Goal: Communication & Community: Answer question/provide support

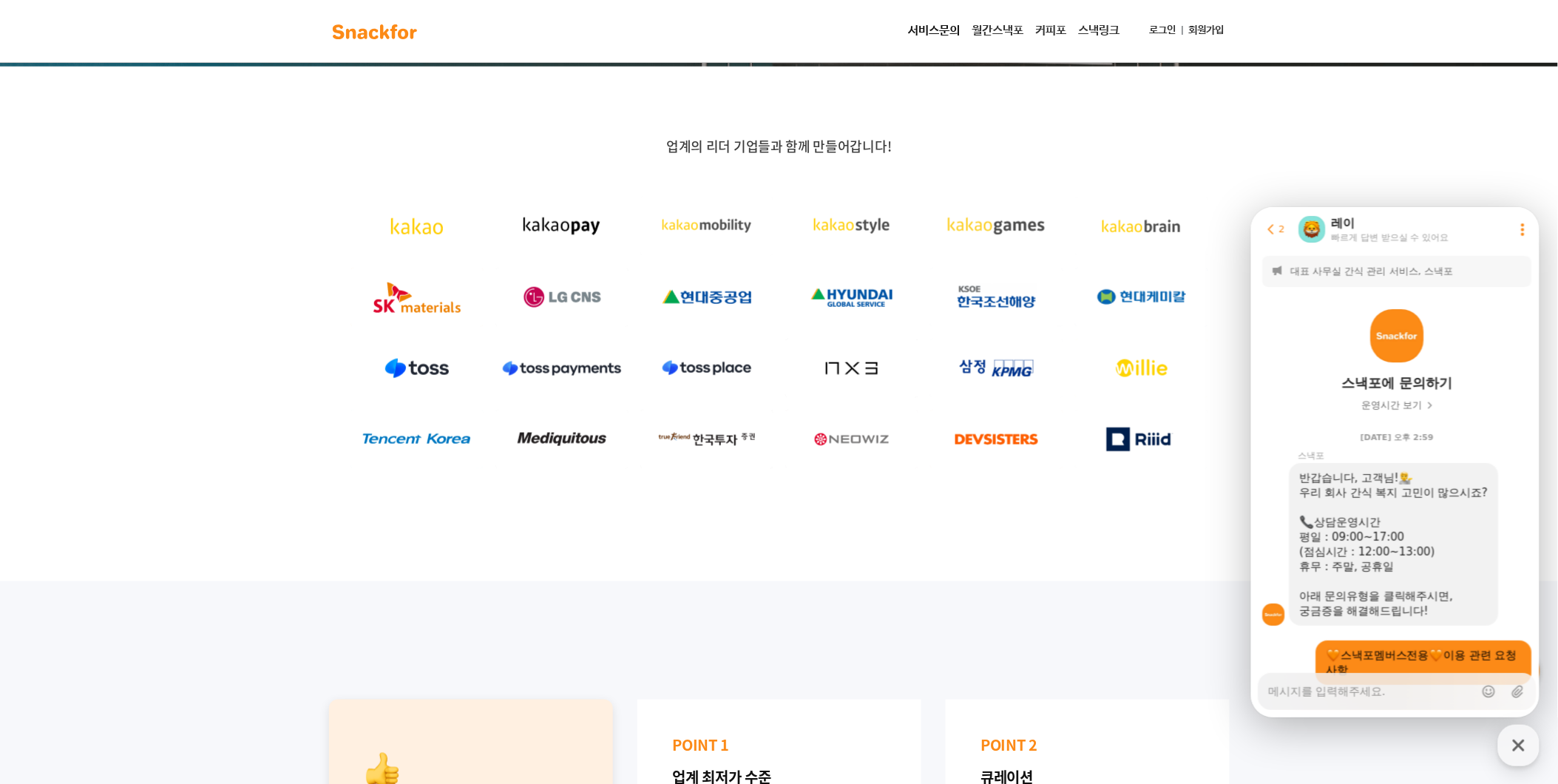
scroll to position [2362, 0]
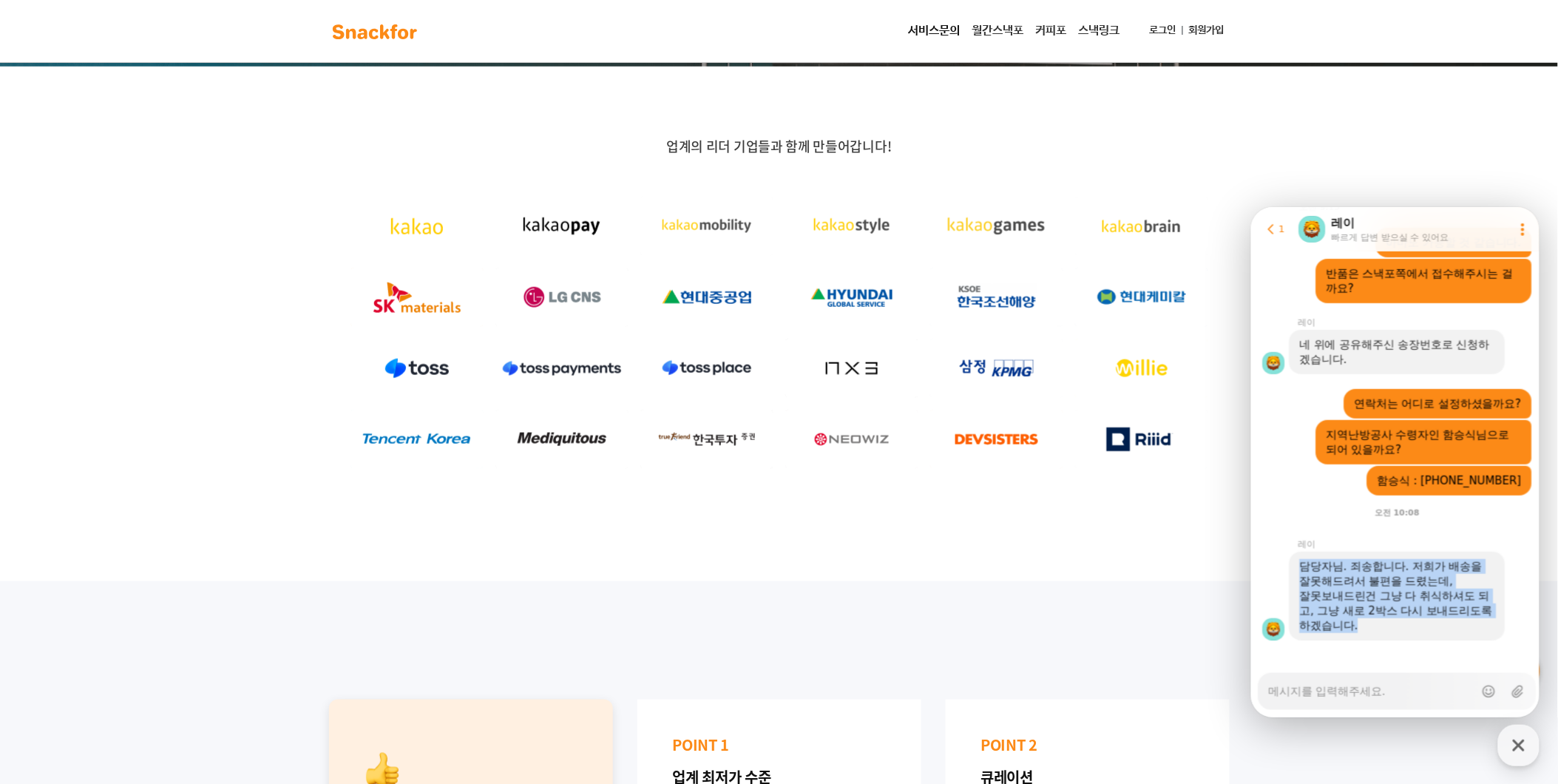
drag, startPoint x: 1303, startPoint y: 553, endPoint x: 1384, endPoint y: 618, distance: 103.9
click at [1384, 618] on div "담당자님. 죄송합니다. 저희가 배송을 잘못해드려서 불편을 드렸는데, 잘못보내드린건 그냥 다 취식하셔도 되고, 그냥 새로 2박스 다시 보내드리도…" at bounding box center [1396, 595] width 216 height 89
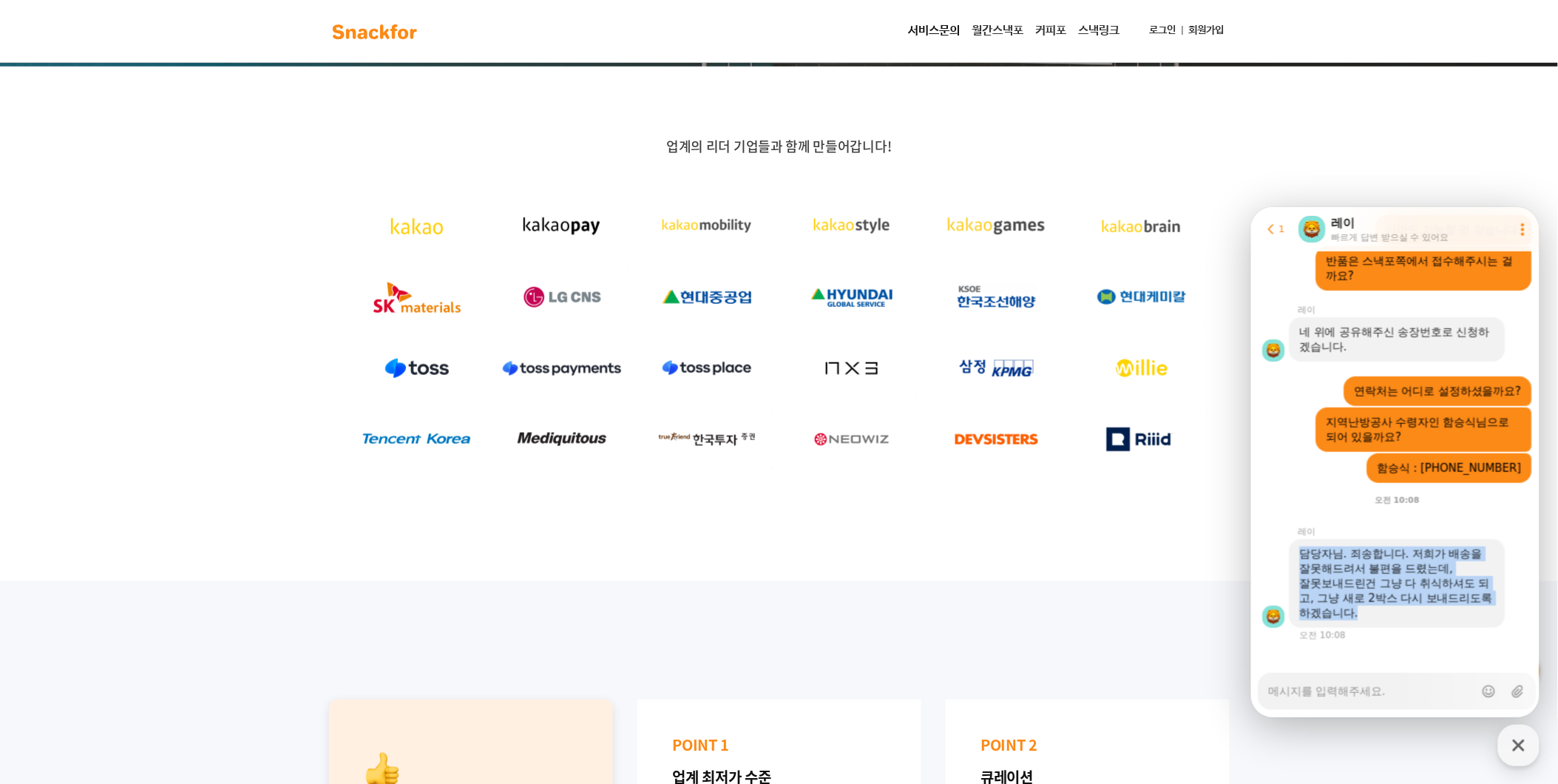
scroll to position [2375, 0]
type textarea "x"
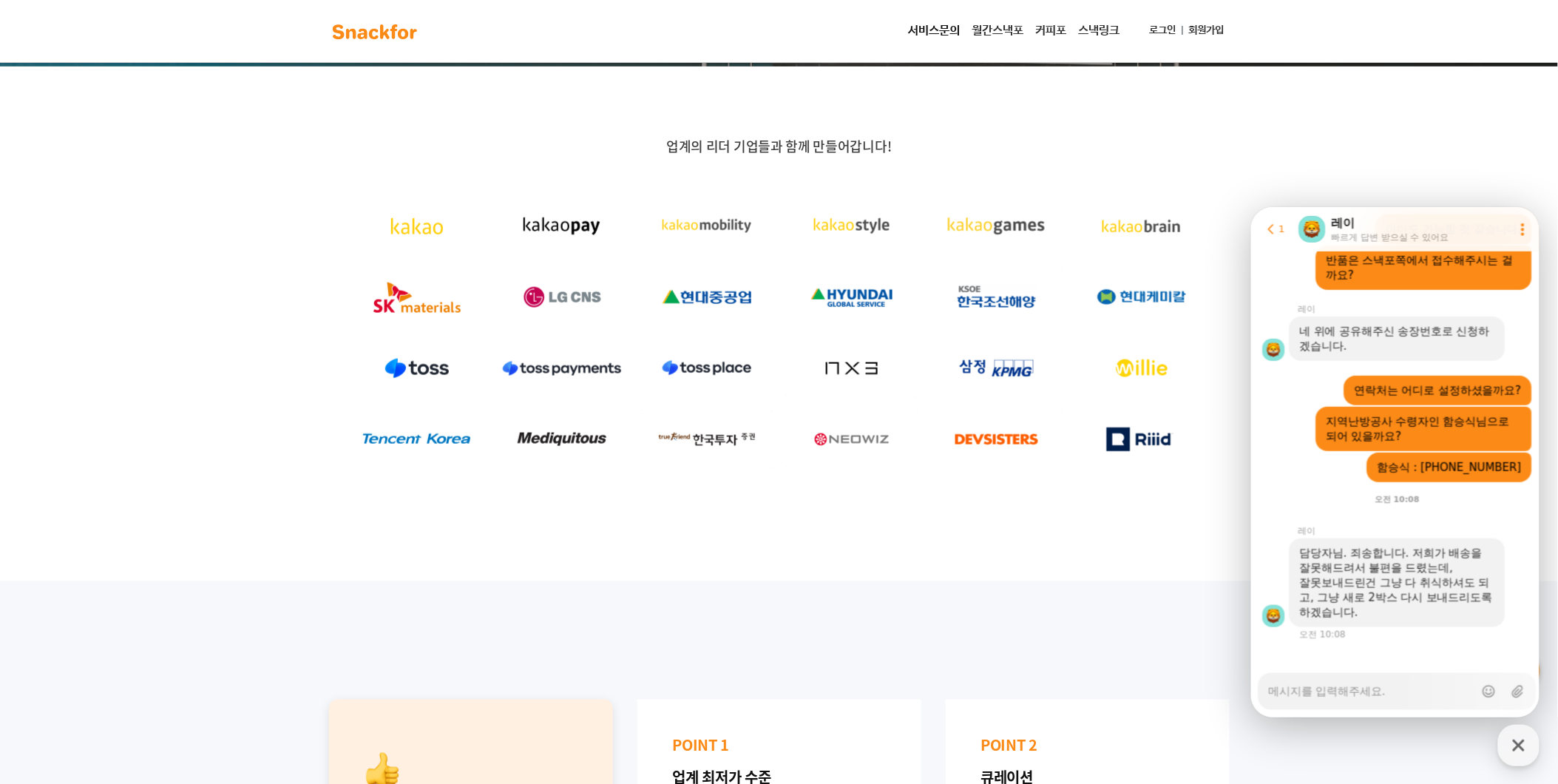
drag, startPoint x: 1384, startPoint y: 618, endPoint x: 1384, endPoint y: 689, distance: 71.0
click at [1384, 689] on textarea "Messenger Input Textarea" at bounding box center [1371, 685] width 206 height 25
type textarea "ㅇ"
type textarea "x"
type textarea "아"
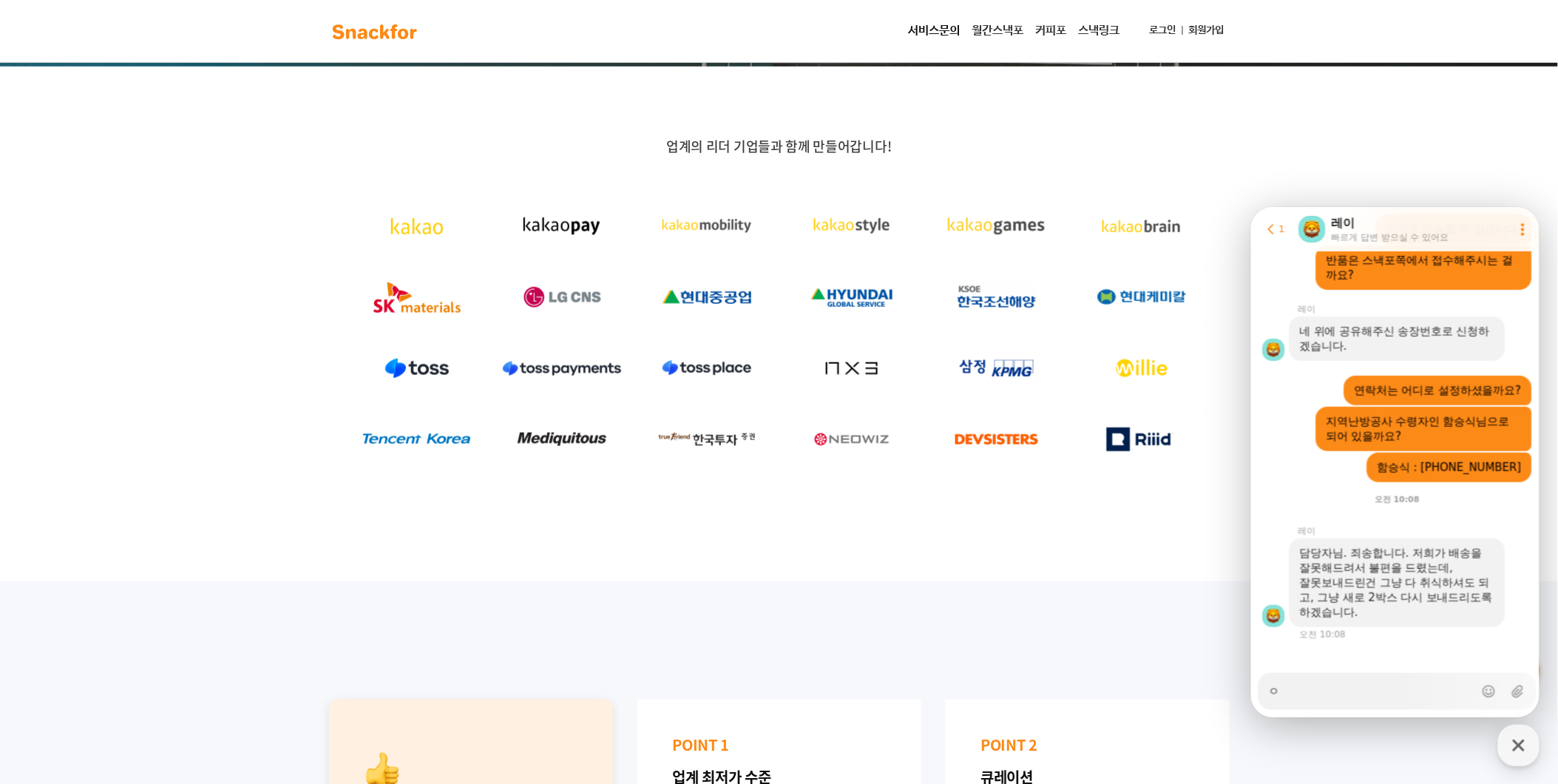
type textarea "x"
type textarea "앗"
type textarea "x"
type textarea "앗."
type textarea "x"
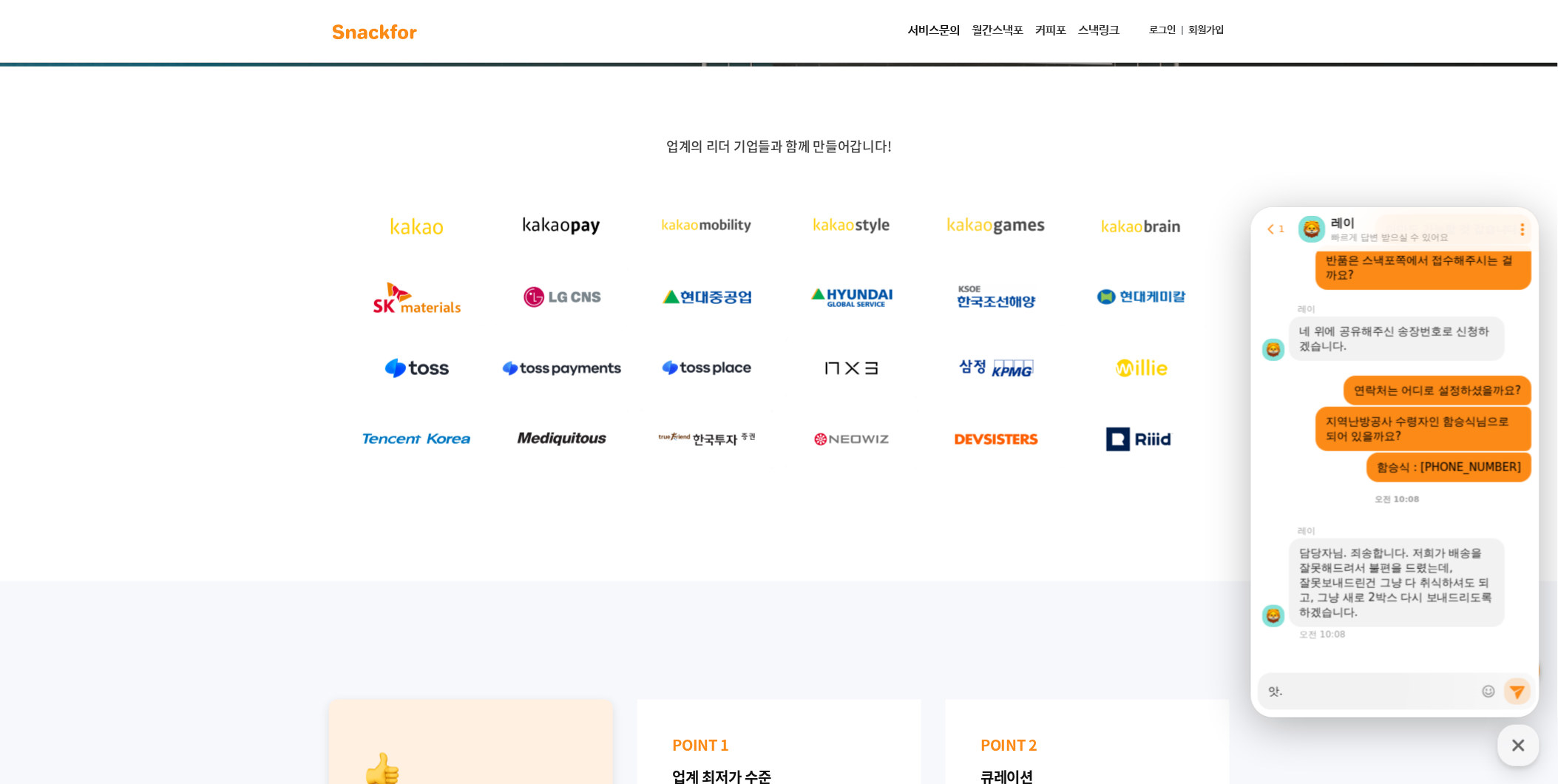
type textarea "앗.."
type textarea "x"
type textarea "앗..."
type textarea "x"
type textarea "앗...."
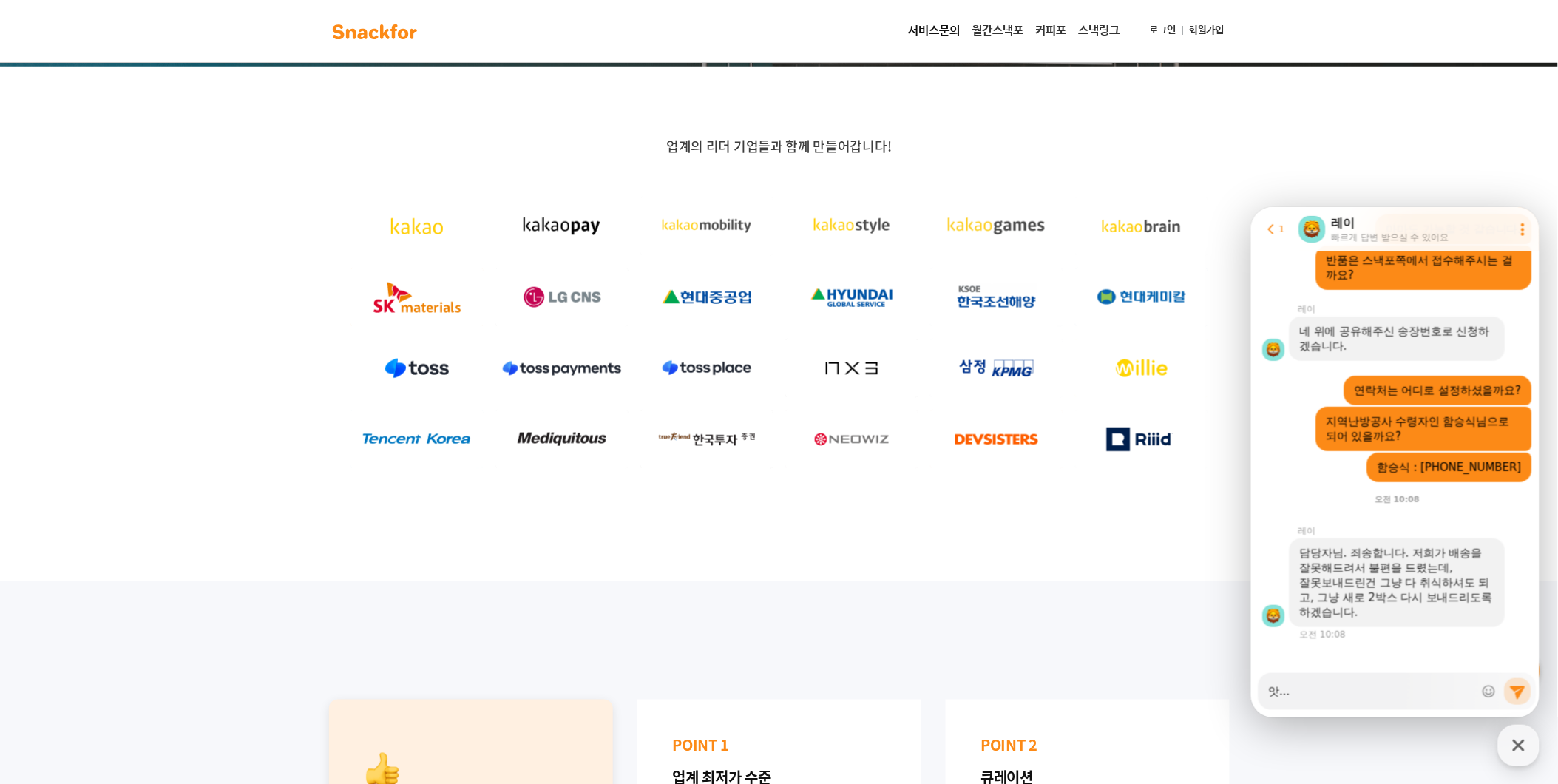
type textarea "x"
type textarea "앗....."
type textarea "x"
type textarea "앗.....ㄴ"
type textarea "x"
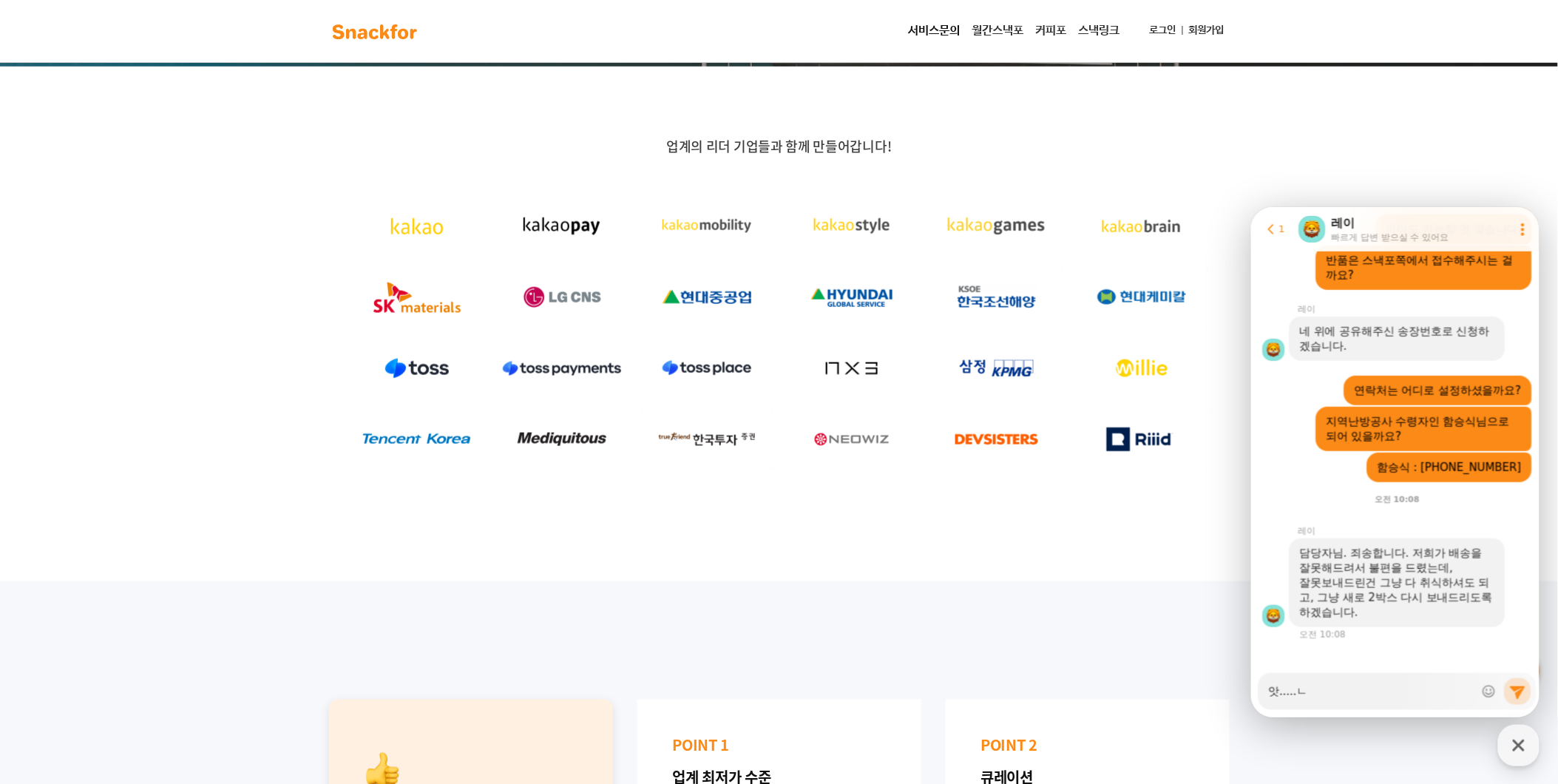
type textarea "앗.....네"
type textarea "x"
type textarea "앗.....넵"
type textarea "x"
type textarea "앗.....넵."
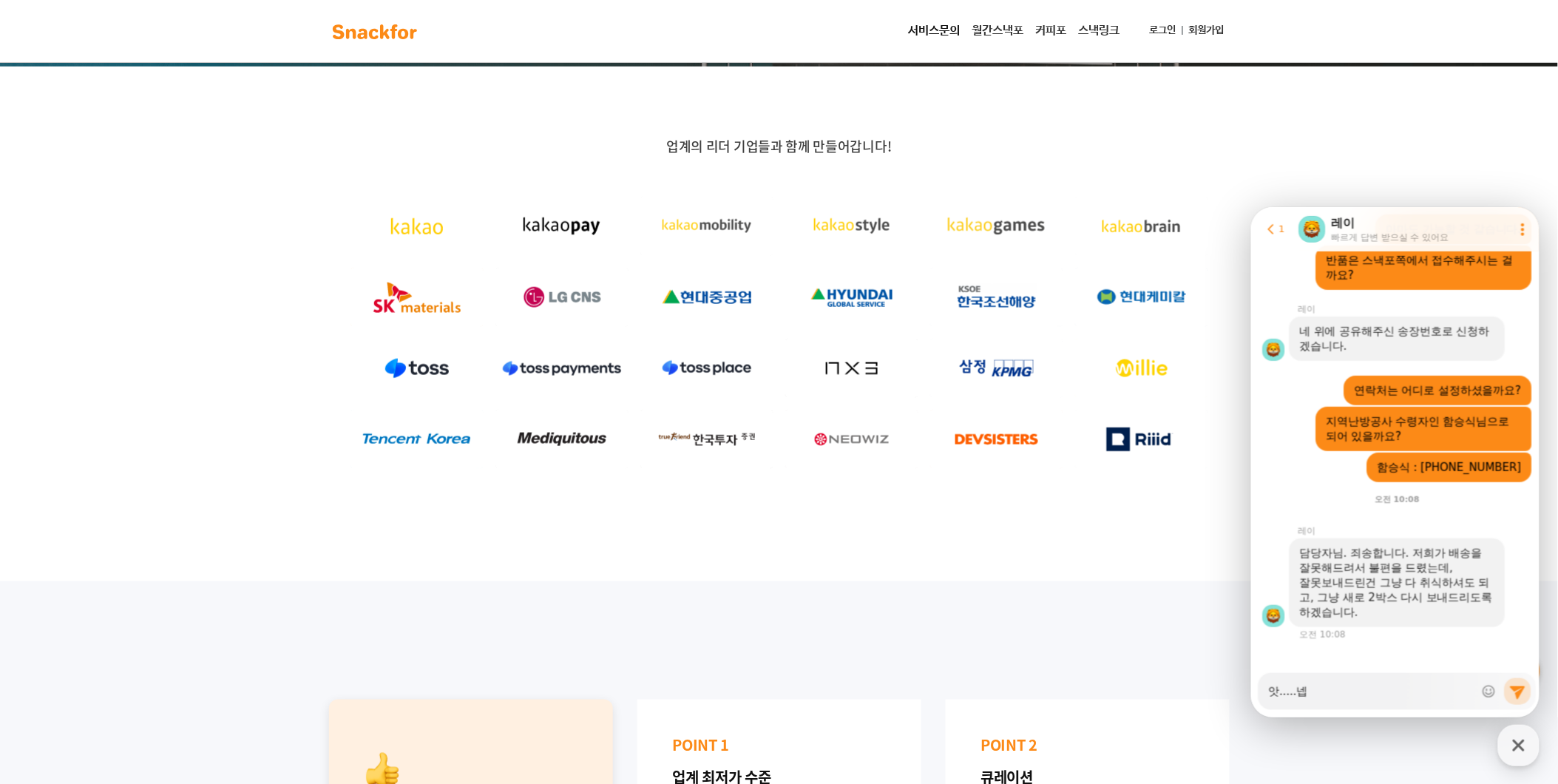
type textarea "x"
type textarea "앗.....넵.."
type textarea "x"
type textarea "앗.....넵..."
type textarea "x"
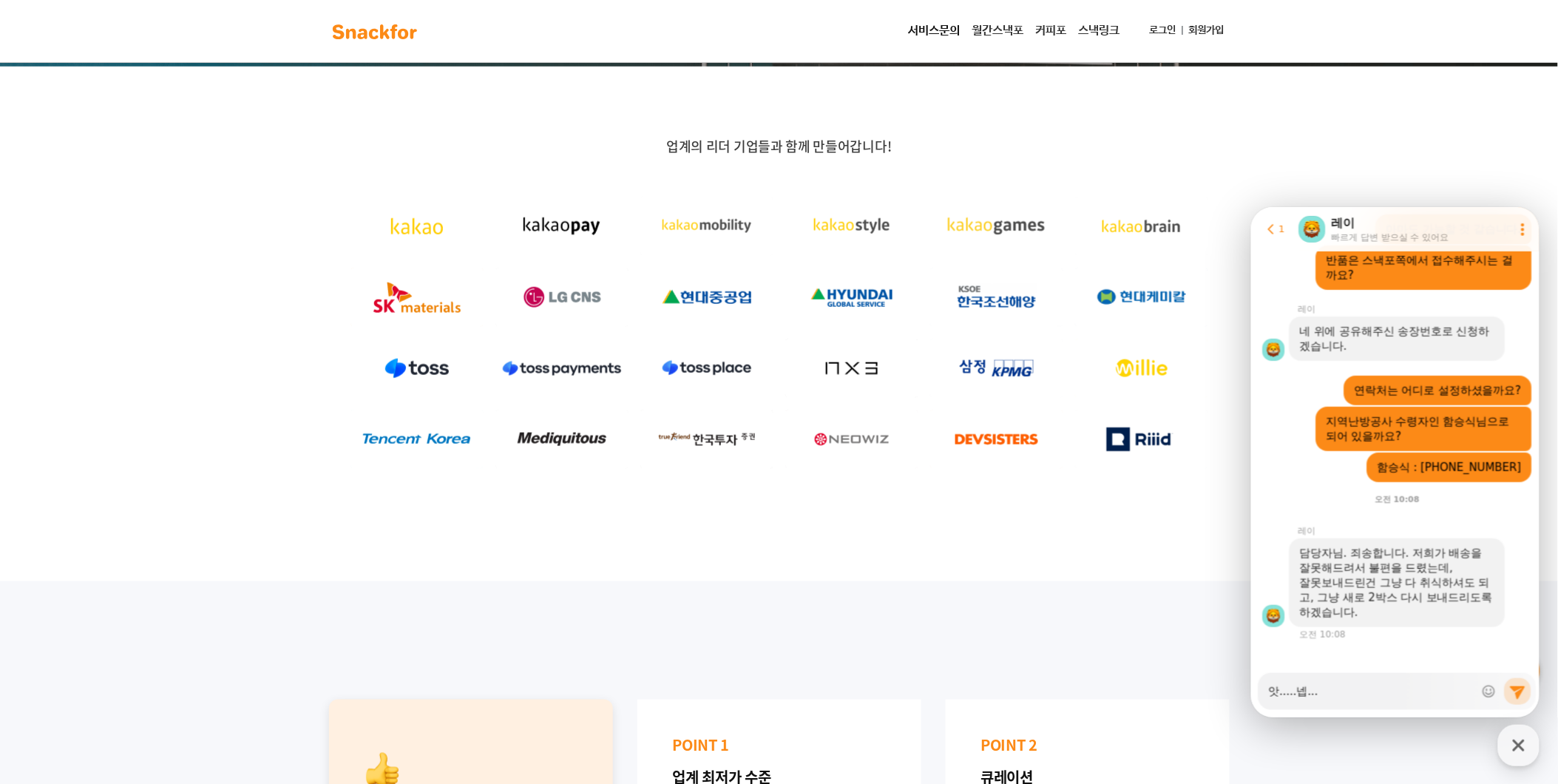
type textarea "앗.....넵..."
type textarea "x"
type textarea "앗.....넵... ㄱ"
type textarea "x"
type textarea "앗.....넵... 가"
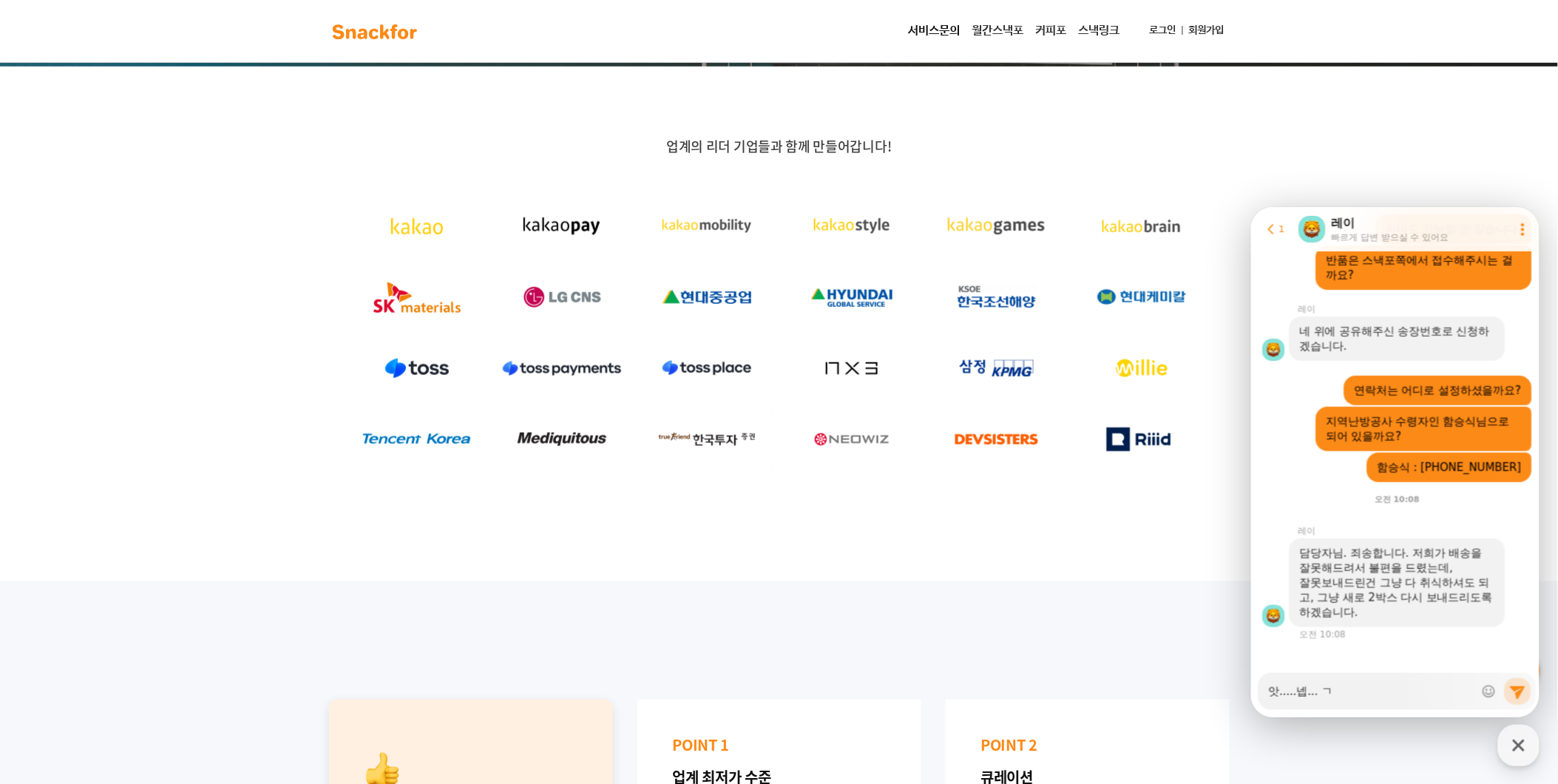
type textarea "x"
type textarea "앗.....넵... 감"
type textarea "x"
type textarea "앗.....넵... 감ㅅ"
type textarea "x"
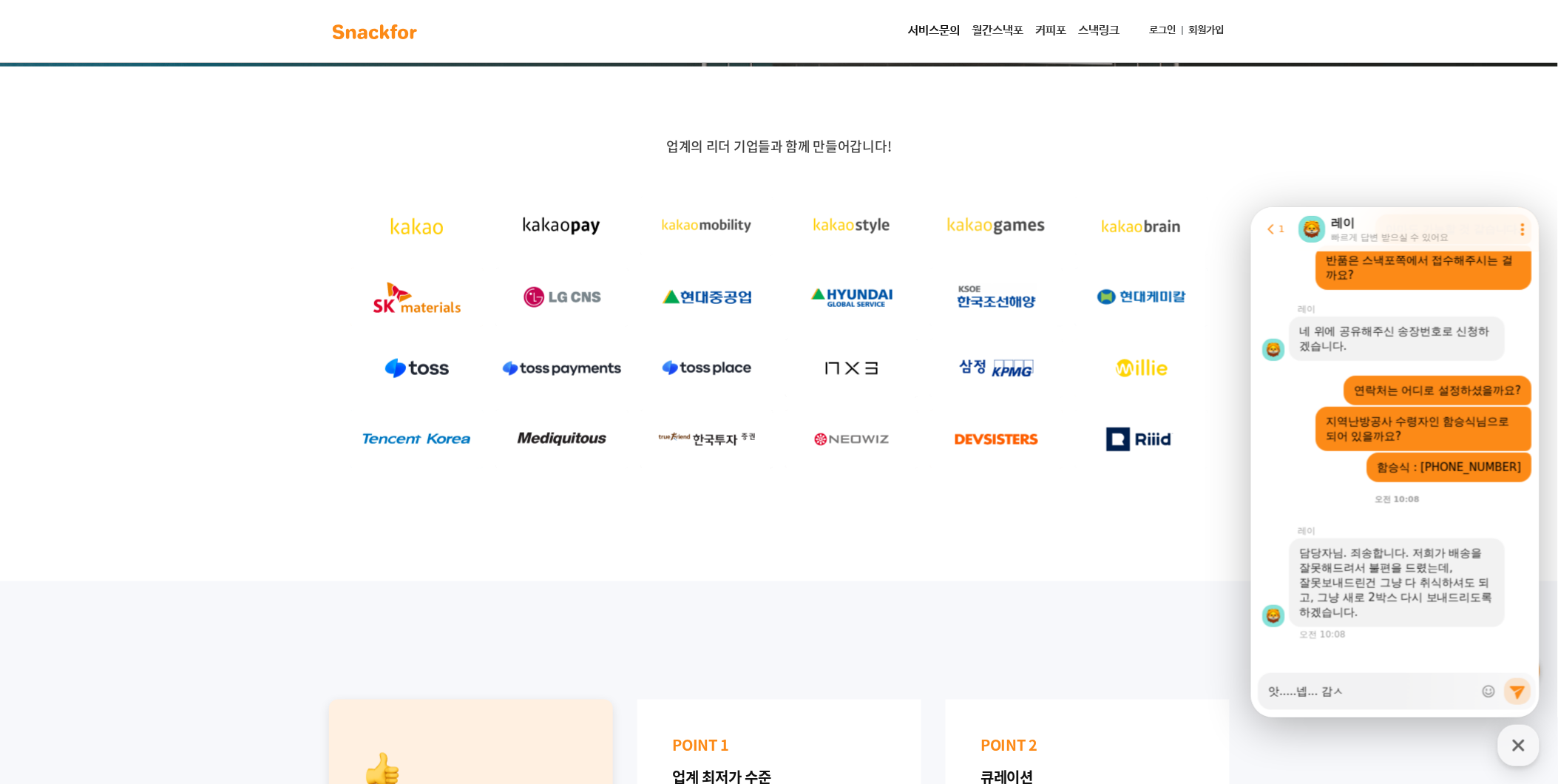
type textarea "앗.....넵... 감사"
type textarea "x"
type textarea "앗.....넵... 감샇"
type textarea "x"
type textarea "앗.....넵... 감사하"
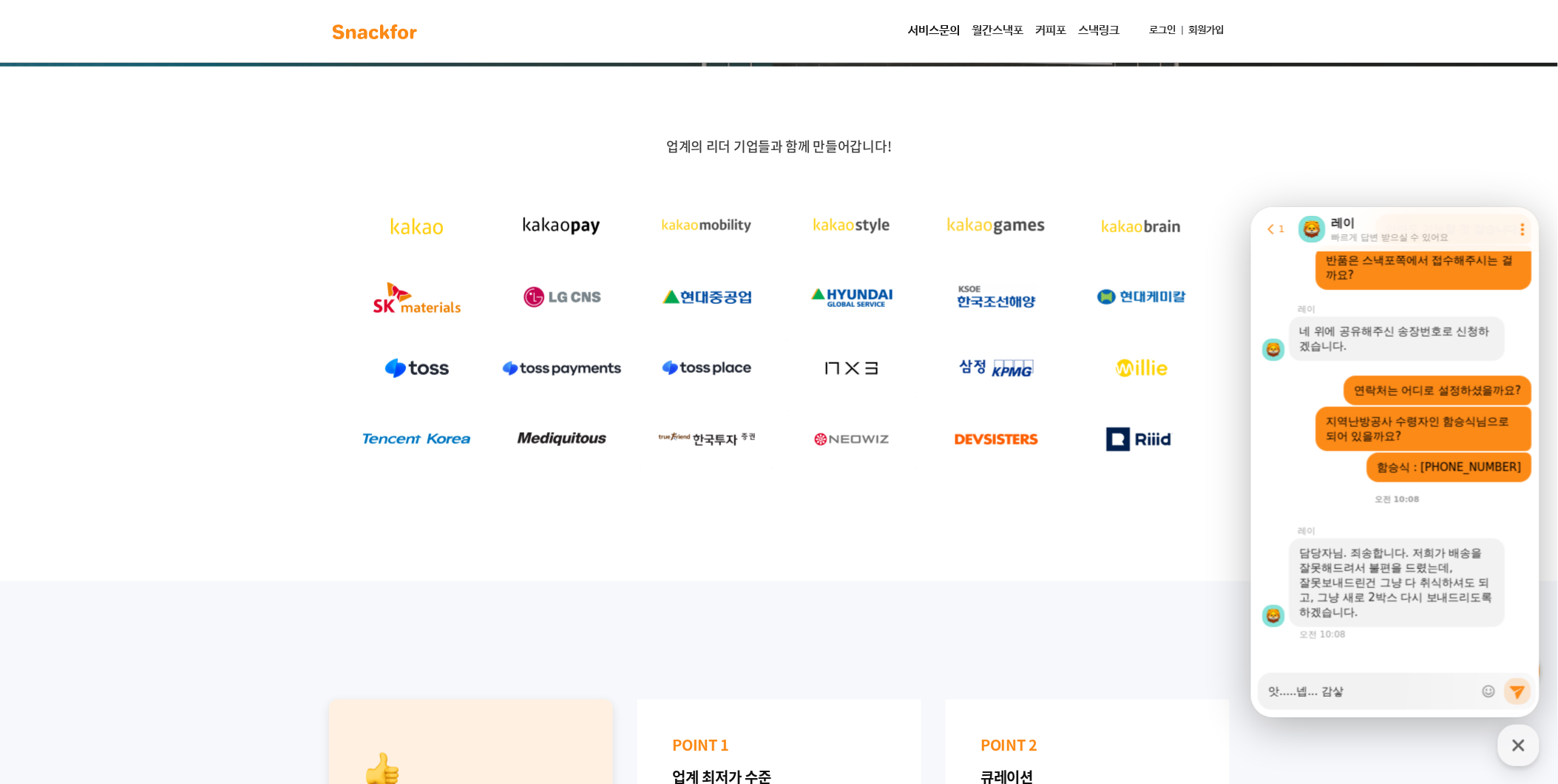
type textarea "x"
type textarea "앗.....넵... 감사합"
type textarea "x"
type textarea "앗.....넵... 감사합ㄴ"
type textarea "x"
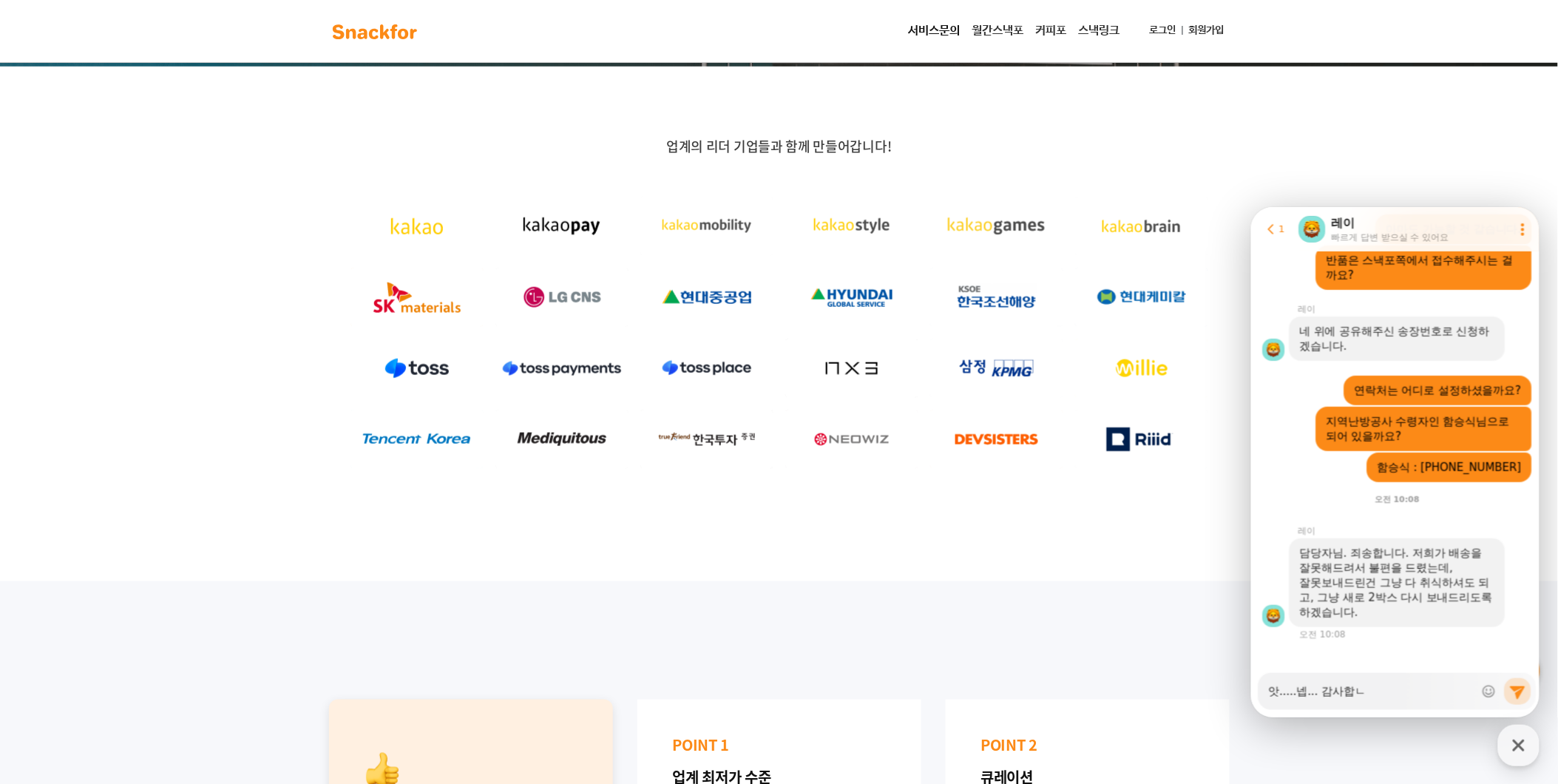
type textarea "앗.....넵... 감사합니"
type textarea "x"
type textarea "앗.....넵... 감사합닏"
type textarea "x"
type textarea "앗.....넵... 감사합니다"
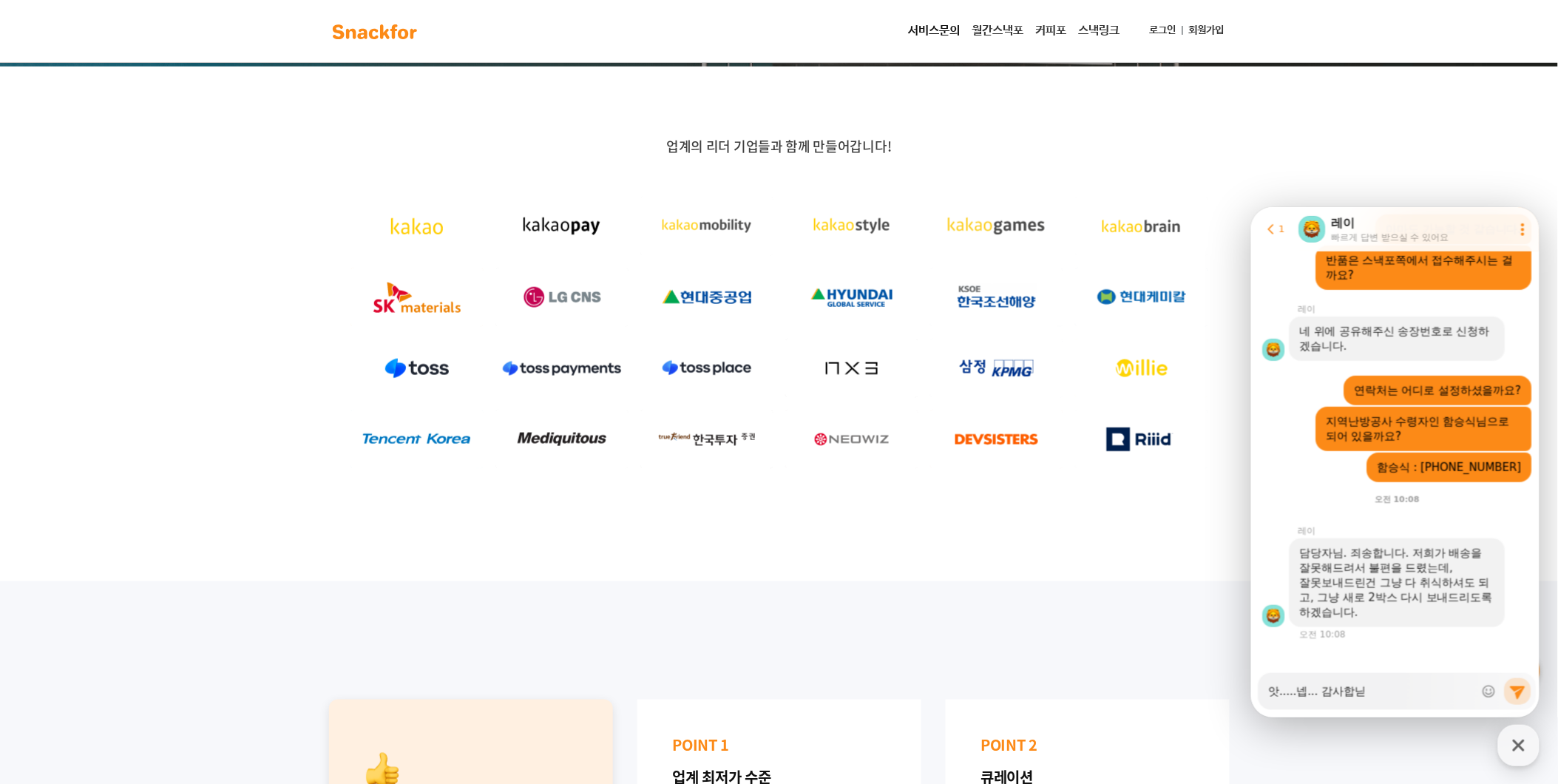
type textarea "x"
type textarea "앗.....넵... 감사합니다ㅠ"
type textarea "x"
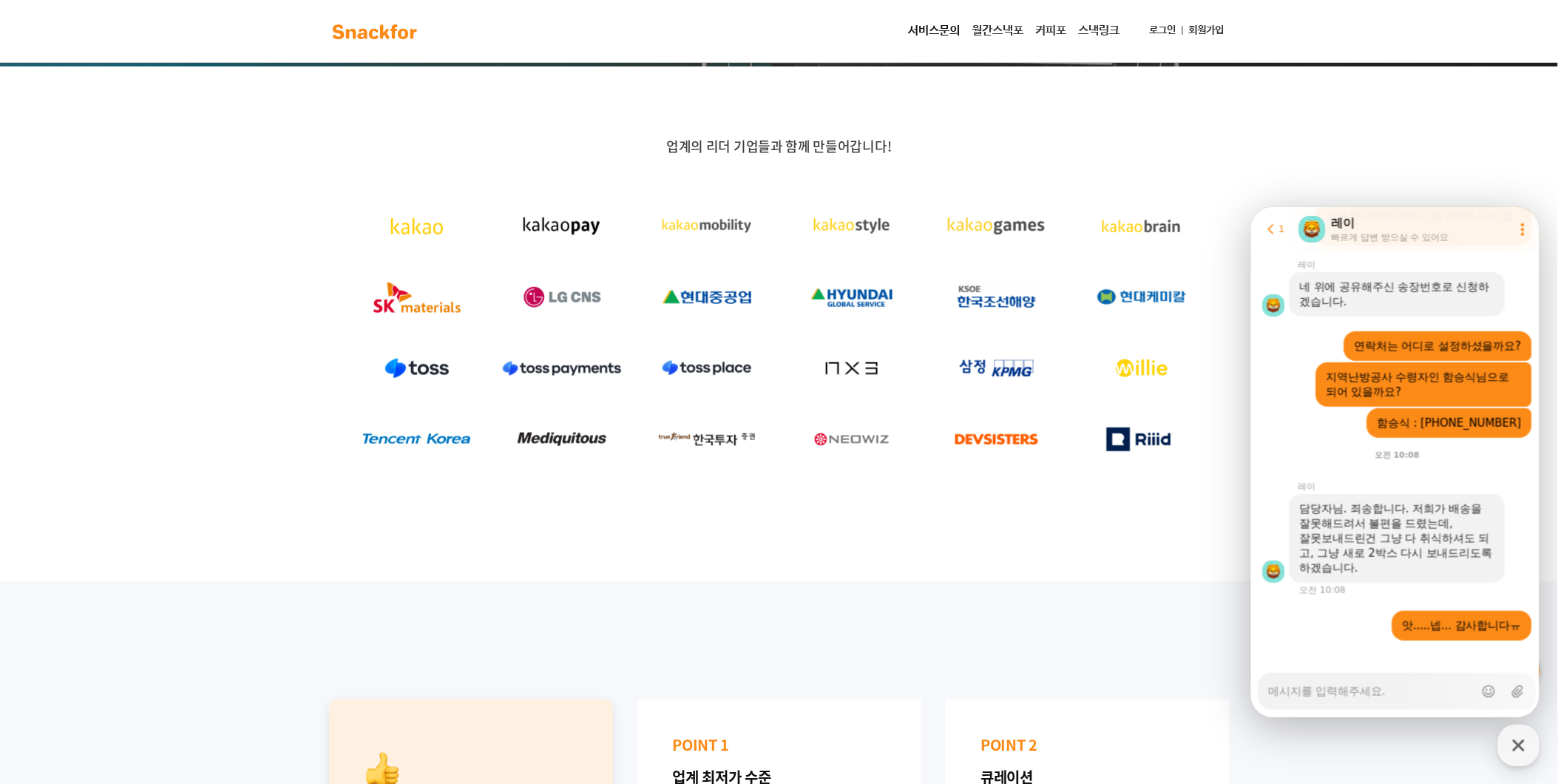
click at [1280, 234] on div "1" at bounding box center [1282, 229] width 6 height 13
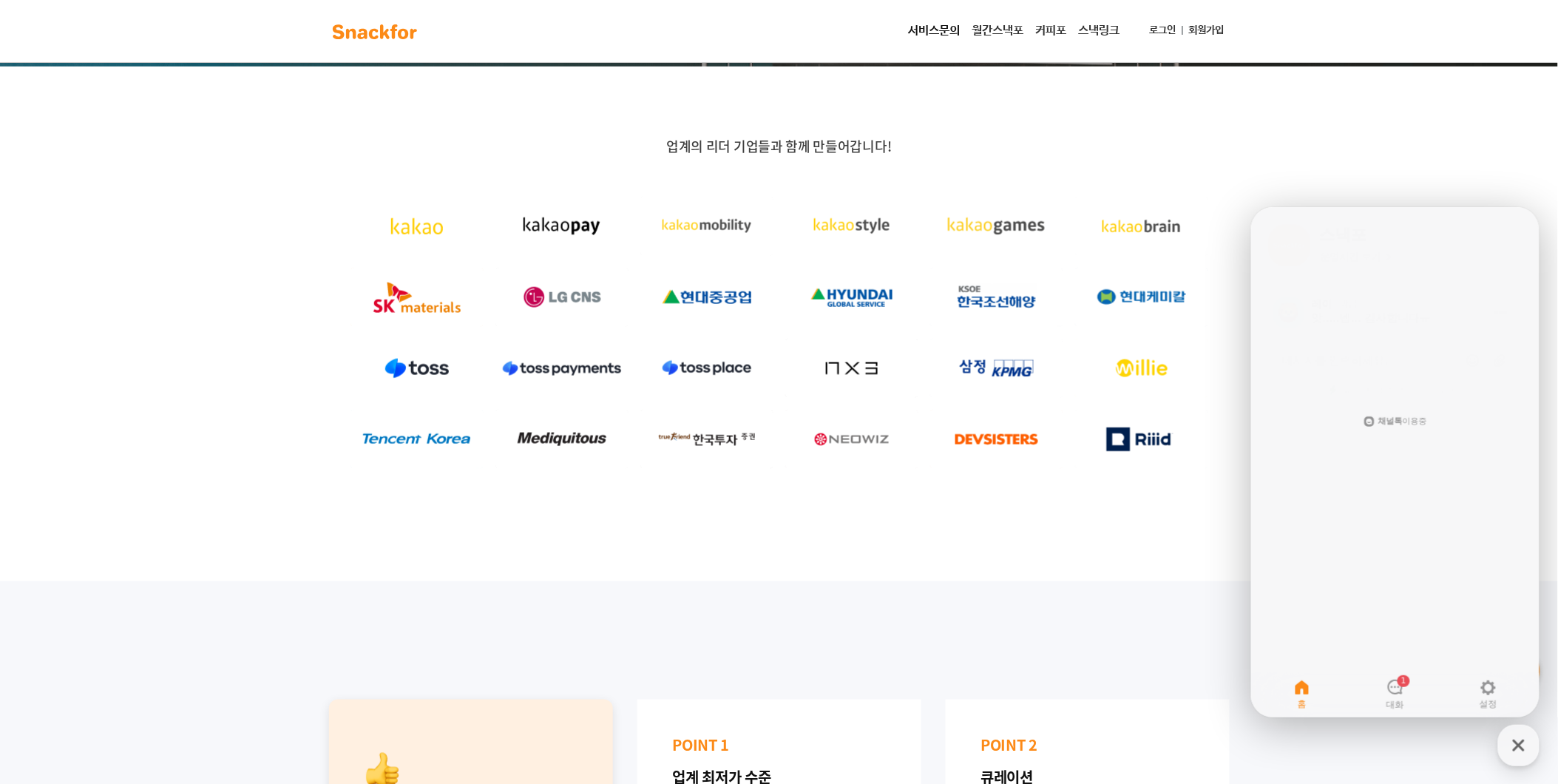
click at [1417, 325] on link "레이 방금 앗.....넵... 감사합니다ㅠ Show action list menu" at bounding box center [1394, 308] width 252 height 43
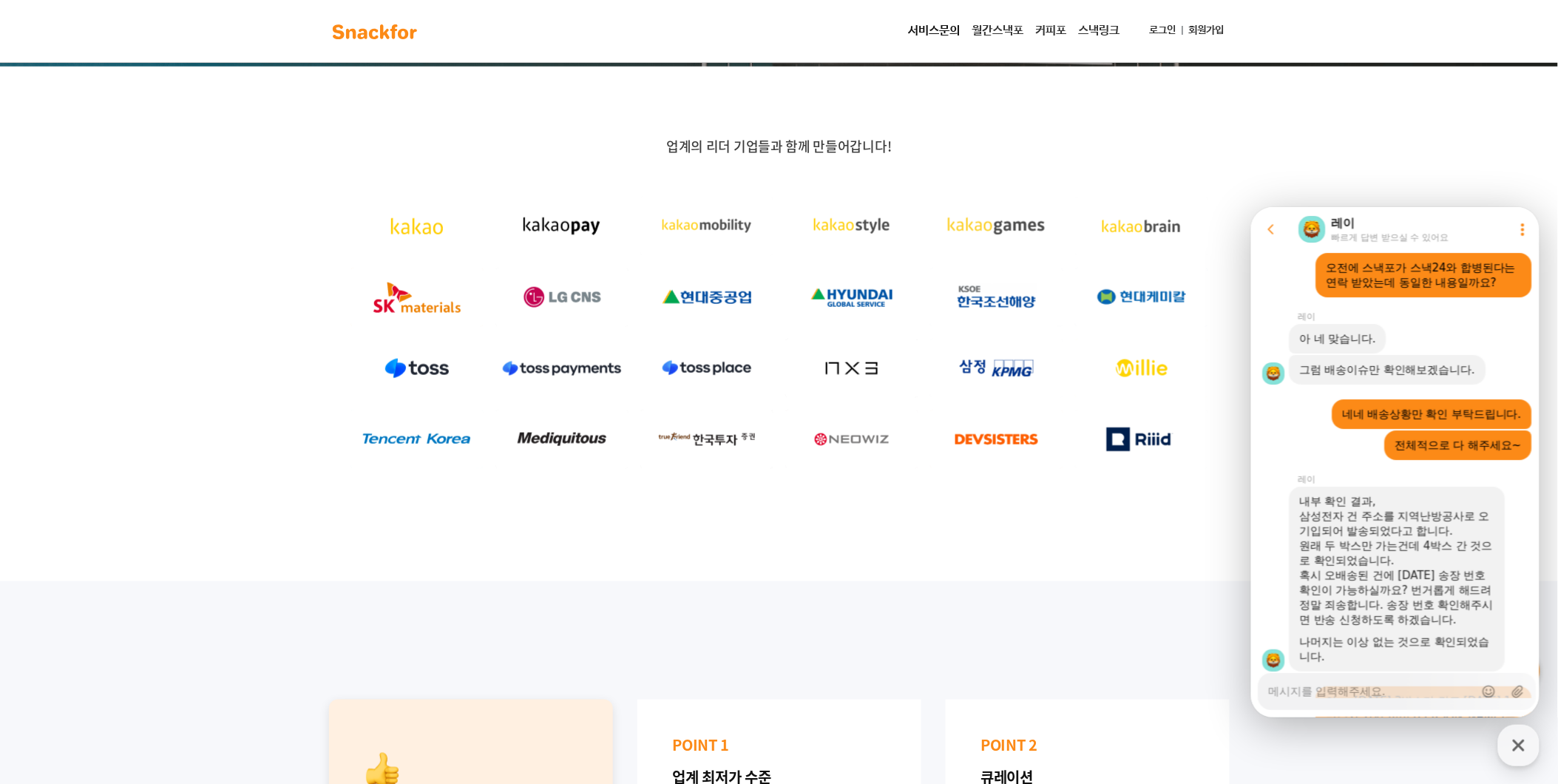
scroll to position [1058, 0]
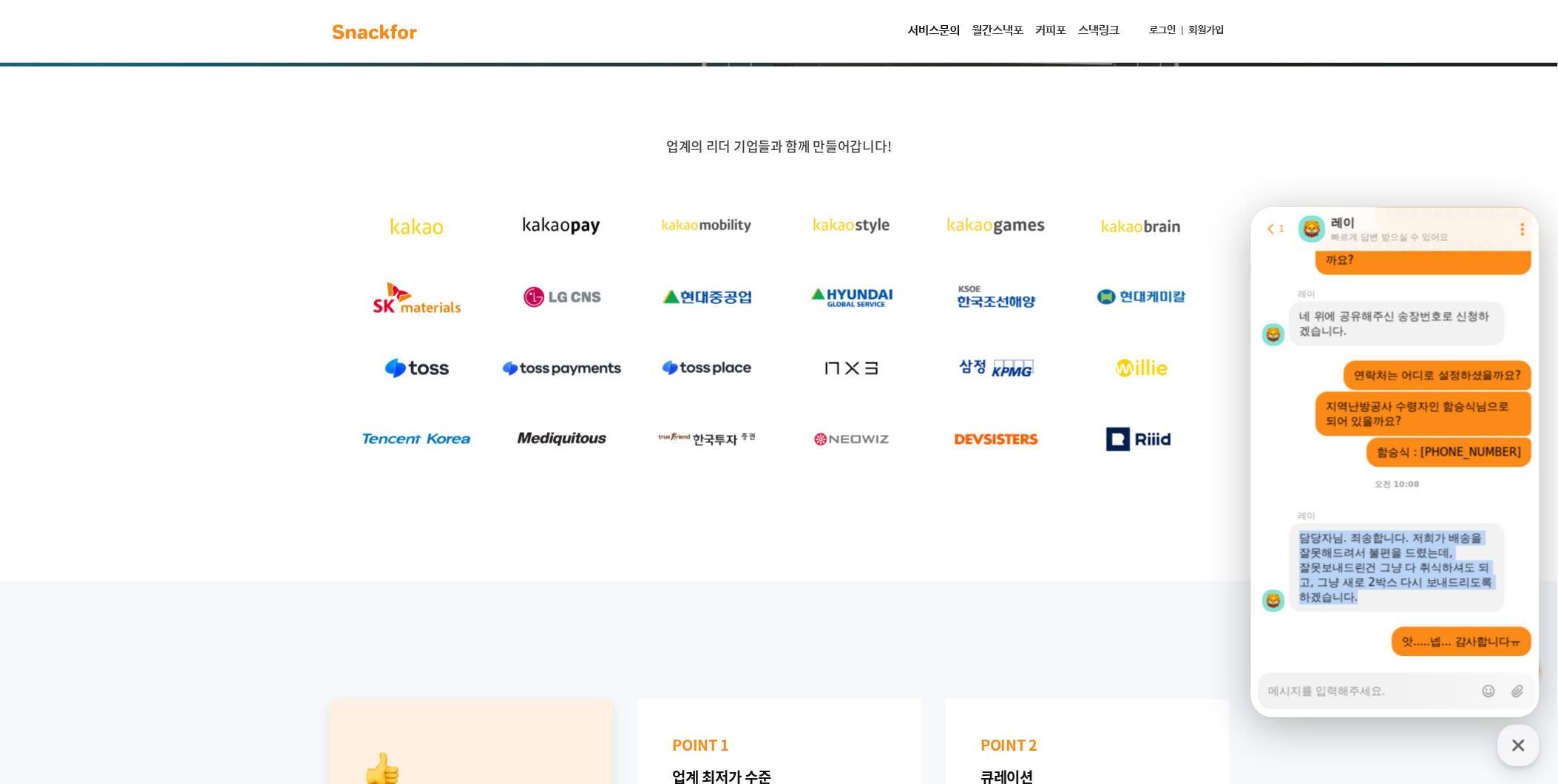
drag, startPoint x: 1302, startPoint y: 506, endPoint x: 1396, endPoint y: 576, distance: 117.2
click at [1396, 576] on div "담당자님. 죄송합니다. 저희가 배송을 잘못해드려서 불편을 드렸는데, 잘못보내드린건 그냥 다 취식하셔도 되고, 그냥 새로 2박스 다시 보내드리도…" at bounding box center [1396, 566] width 216 height 89
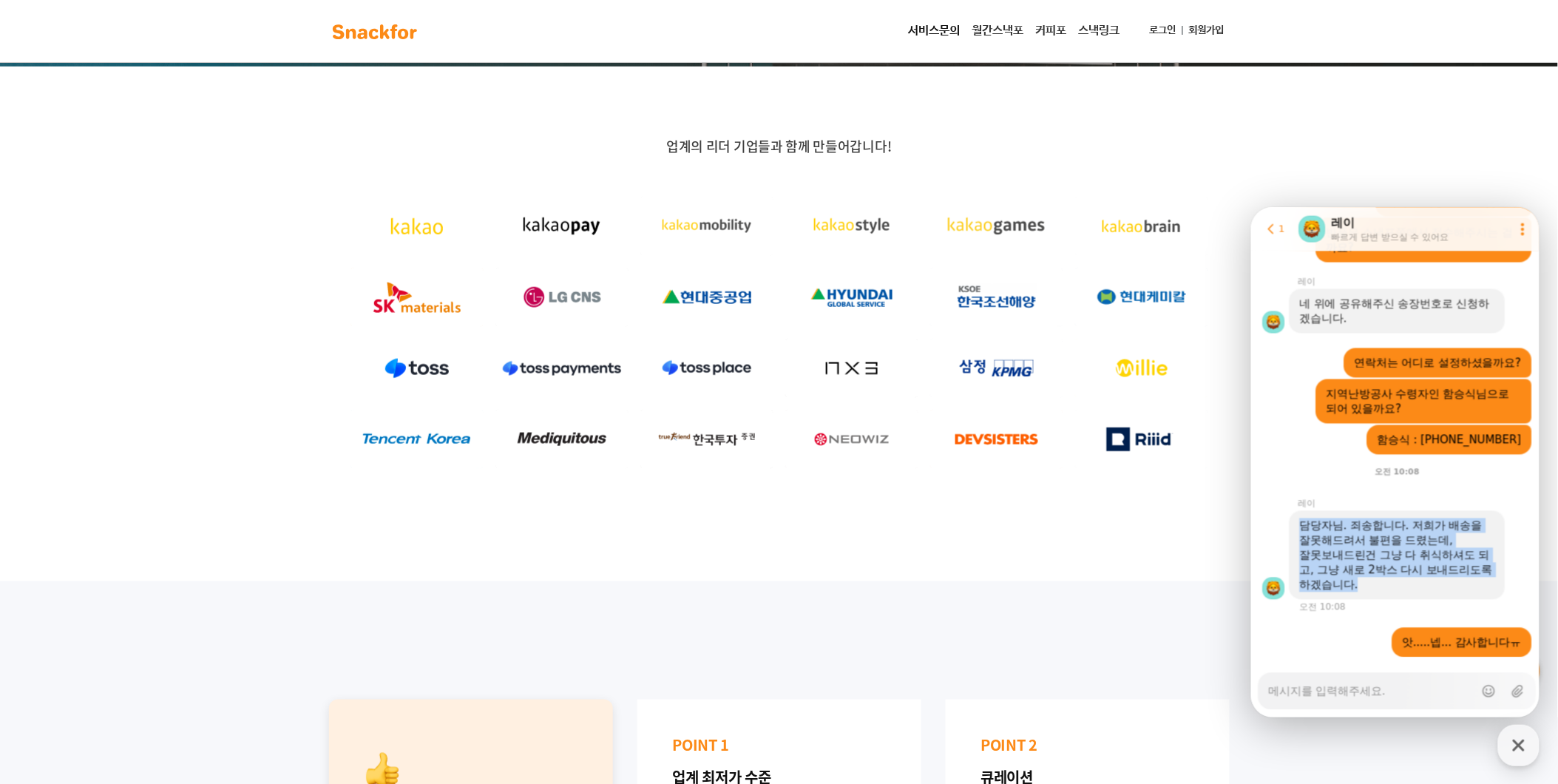
drag, startPoint x: 1396, startPoint y: 576, endPoint x: 1387, endPoint y: 555, distance: 22.8
click at [1387, 555] on div "잘못보내드린건 그냥 다 취식하셔도 되고, 그냥 새로 2박스 다시 보내드리도록 하겠습니다." at bounding box center [1396, 569] width 196 height 44
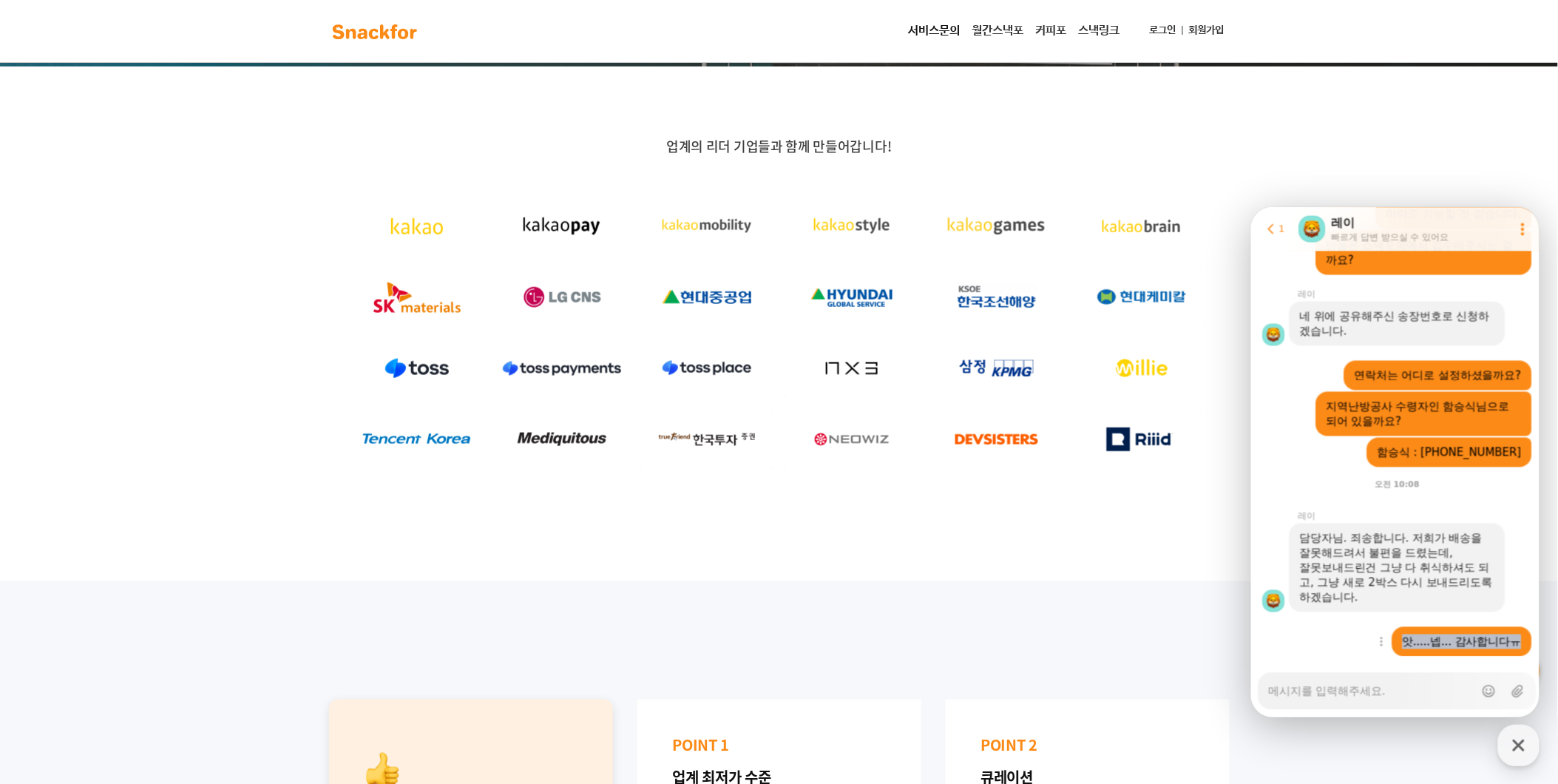
drag, startPoint x: 1406, startPoint y: 610, endPoint x: 1532, endPoint y: 611, distance: 126.0
click at [1532, 626] on div "Show context menu 앗.....넵... 감사합니다ㅠ" at bounding box center [1396, 641] width 293 height 29
drag, startPoint x: 1532, startPoint y: 611, endPoint x: 1459, endPoint y: 640, distance: 78.5
click at [1459, 655] on div at bounding box center [1396, 675] width 293 height 39
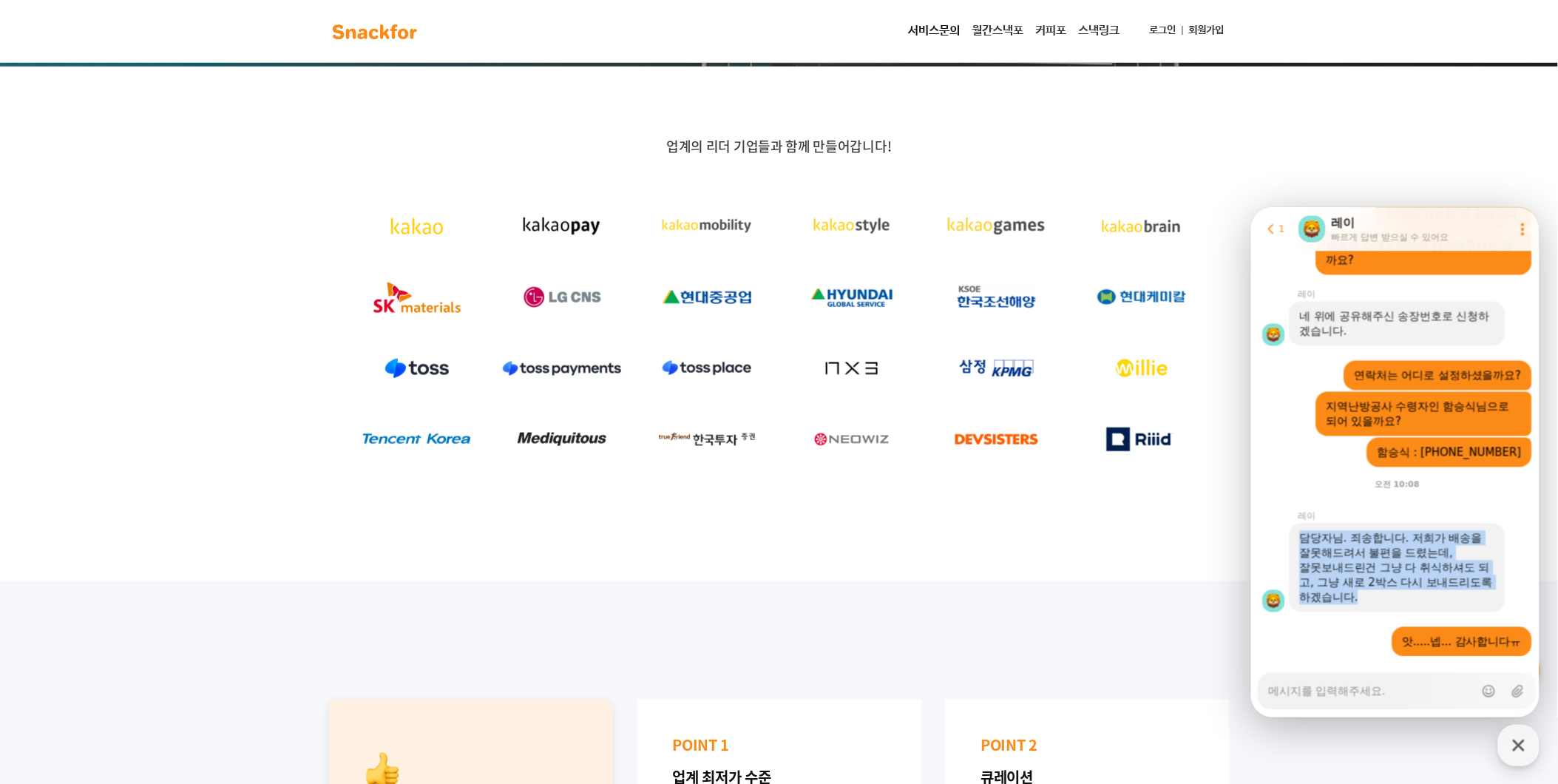
drag, startPoint x: 1303, startPoint y: 508, endPoint x: 1415, endPoint y: 565, distance: 125.7
click at [1415, 565] on div "담당자님. 죄송합니다. 저희가 배송을 잘못해드려서 불편을 드렸는데, 잘못보내드린건 그냥 다 취식하셔도 되고, 그냥 새로 2박스 다시 보내드리도…" at bounding box center [1396, 567] width 196 height 74
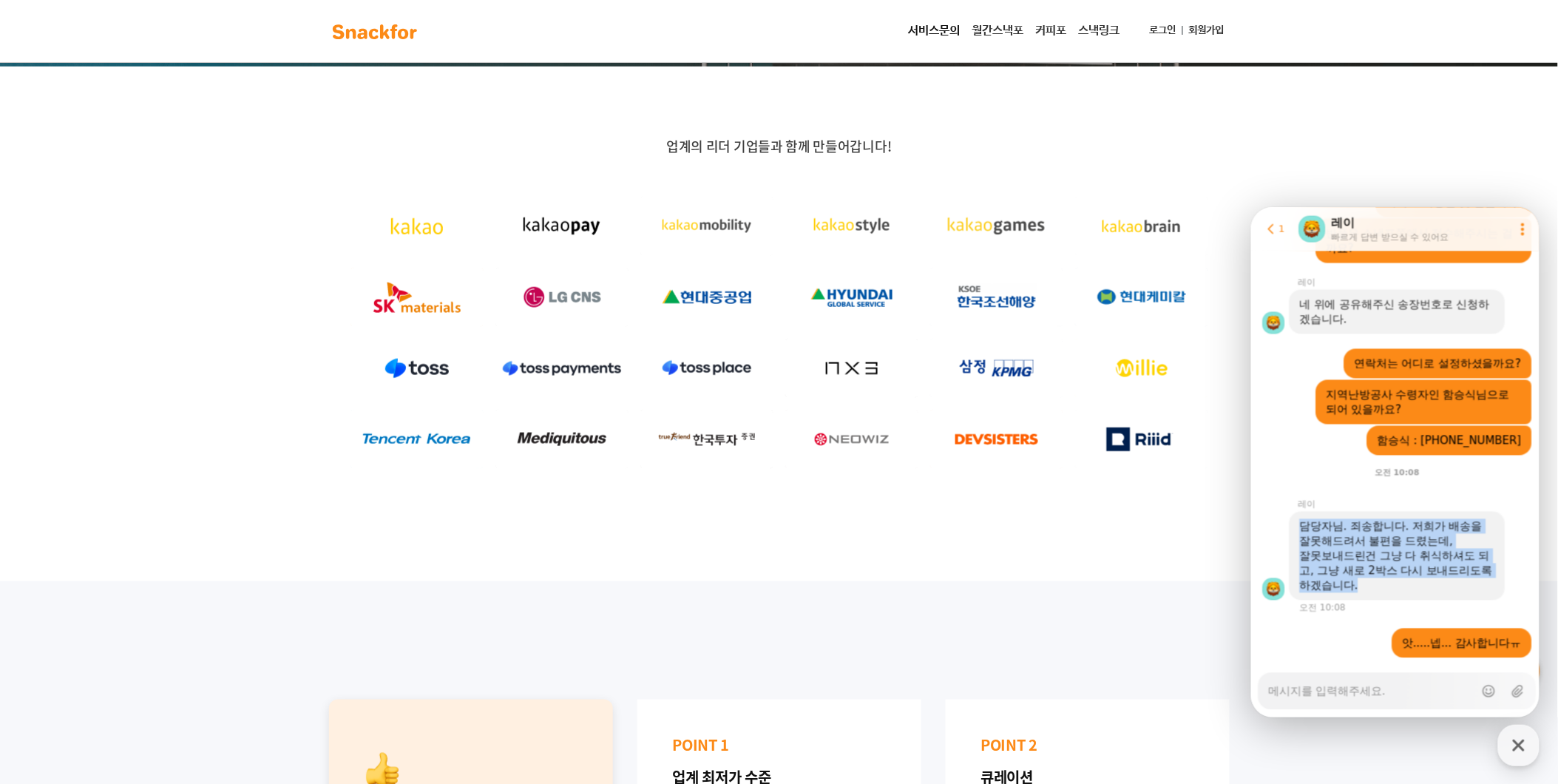
scroll to position [1070, 0]
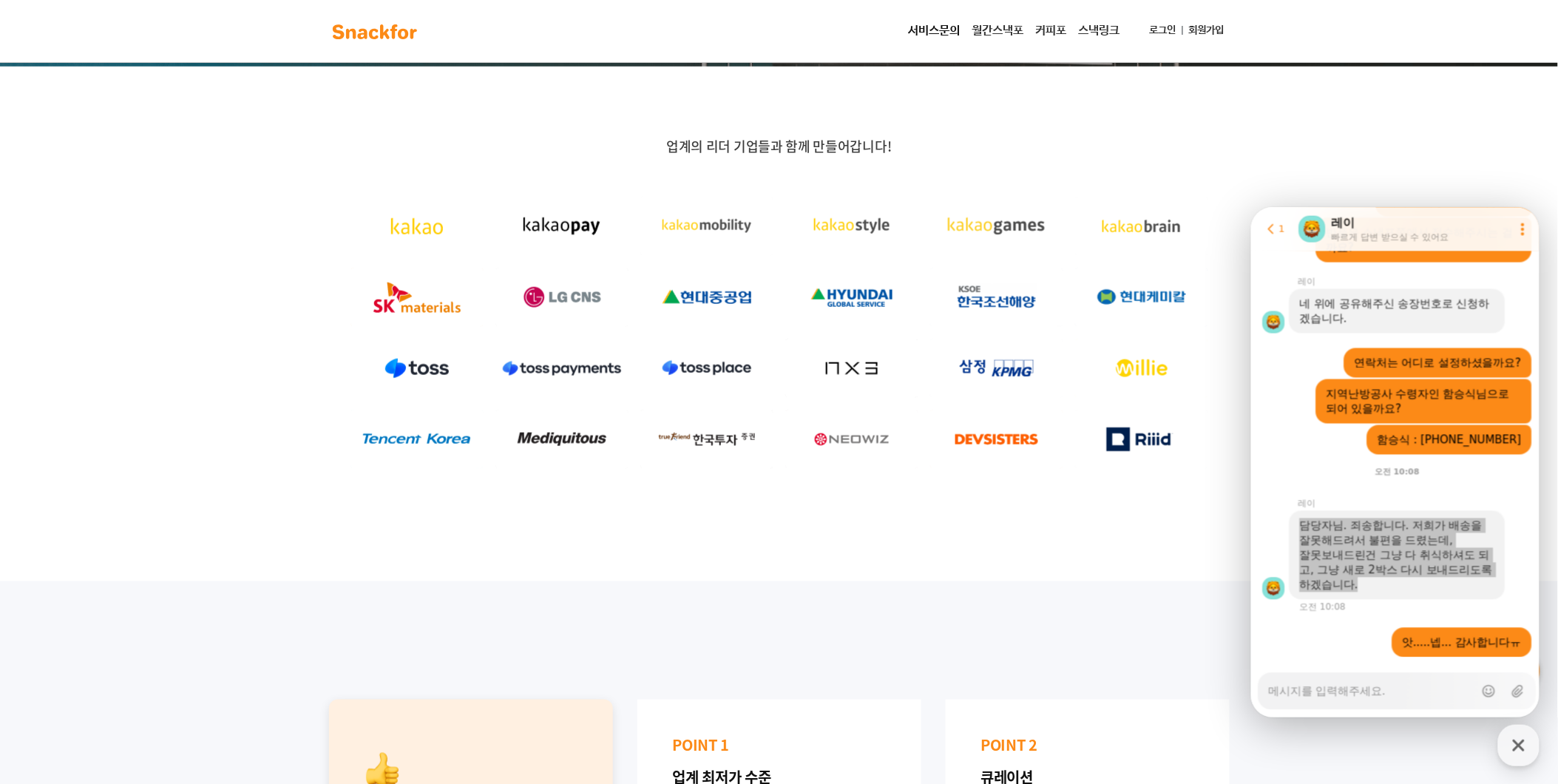
type textarea "x"
